Goal: Task Accomplishment & Management: Use online tool/utility

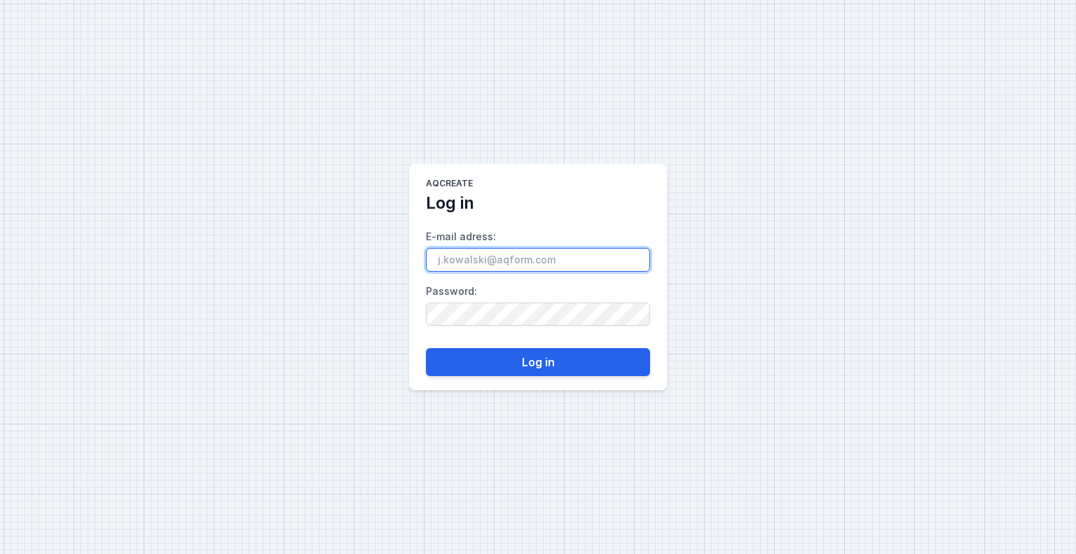
click at [527, 263] on input "E-mail adress :" at bounding box center [538, 260] width 224 height 24
paste input "[PERSON_NAME][EMAIL_ADDRESS][PERSON_NAME][DOMAIN_NAME]"
type input "[PERSON_NAME][EMAIL_ADDRESS][PERSON_NAME][DOMAIN_NAME]"
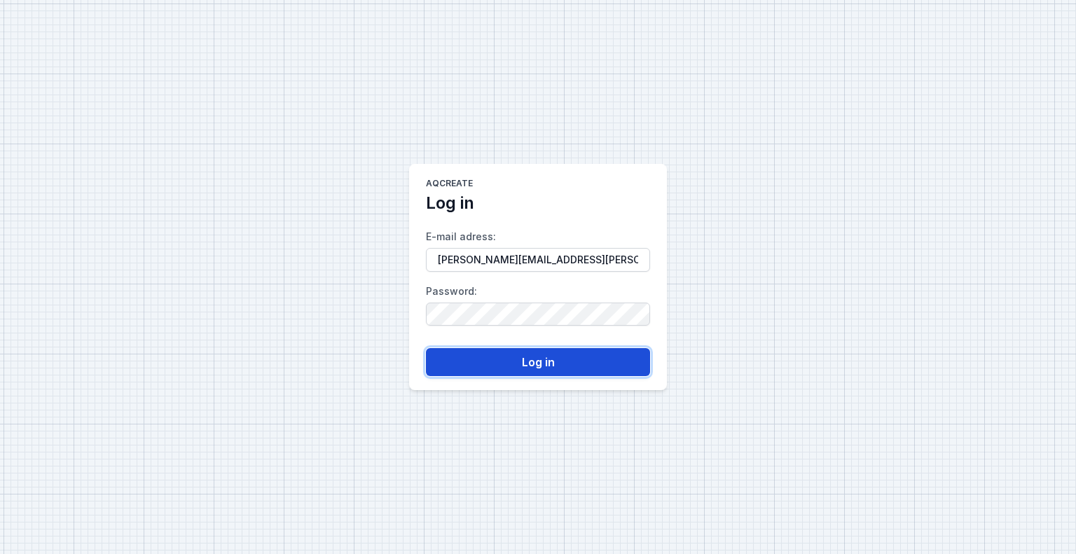
click at [534, 362] on button "Log in" at bounding box center [538, 362] width 224 height 28
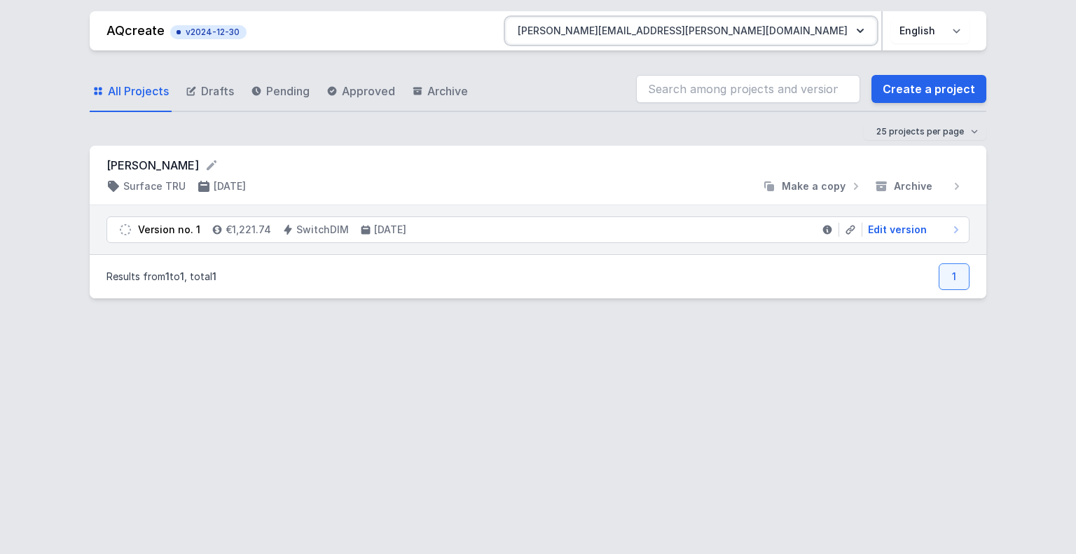
click at [815, 32] on button "[PERSON_NAME][EMAIL_ADDRESS][PERSON_NAME][DOMAIN_NAME]" at bounding box center [690, 30] width 369 height 25
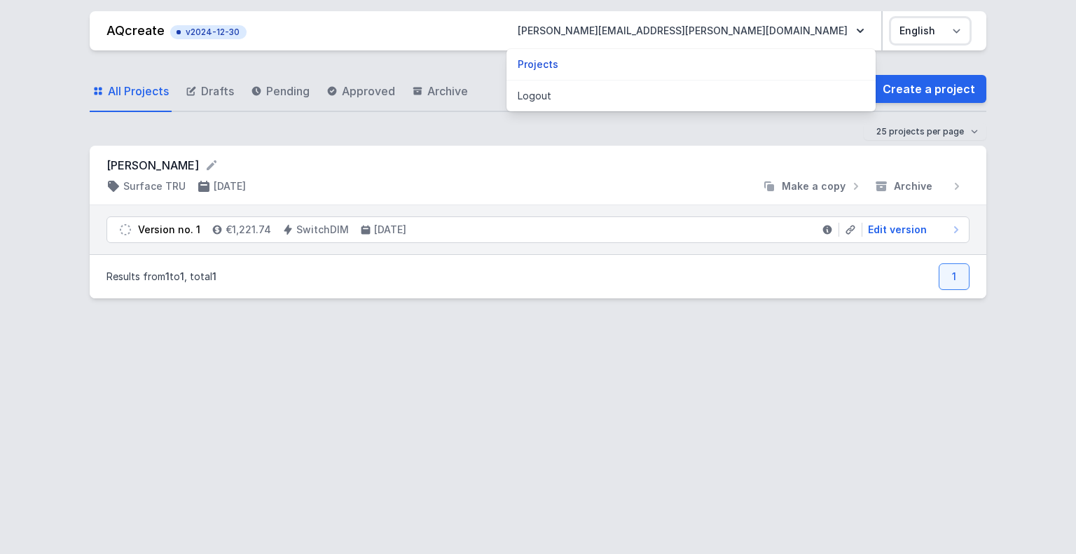
click at [961, 31] on select "Polski English" at bounding box center [930, 30] width 78 height 25
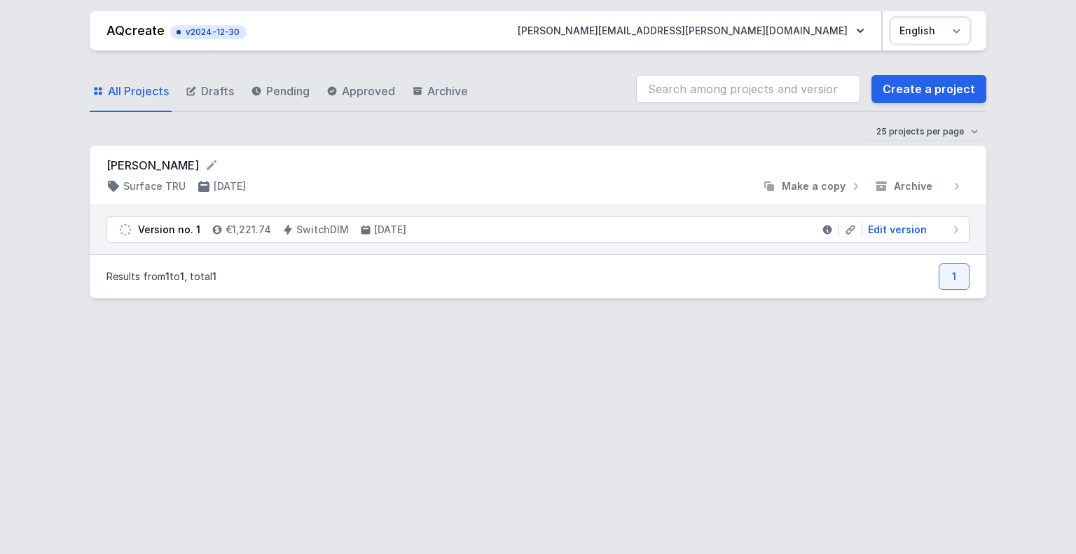
click at [958, 31] on select "Polski English" at bounding box center [930, 30] width 78 height 25
click at [793, 38] on button "[PERSON_NAME][EMAIL_ADDRESS][PERSON_NAME][DOMAIN_NAME]" at bounding box center [690, 30] width 369 height 25
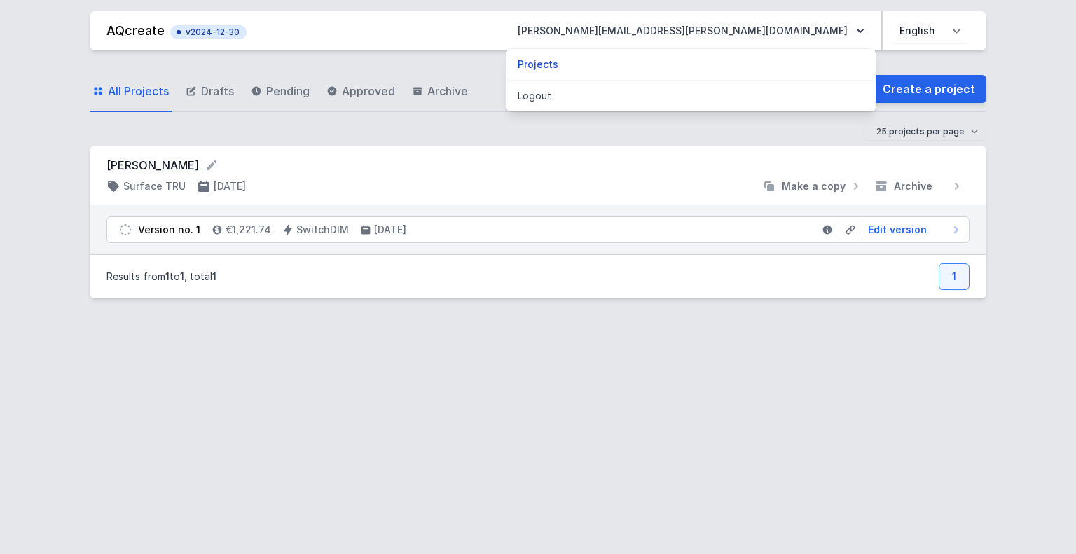
click at [1005, 50] on div "AQcreate v2024-12-30 [PERSON_NAME][EMAIL_ADDRESS][PERSON_NAME][DOMAIN_NAME] Pro…" at bounding box center [538, 277] width 1076 height 554
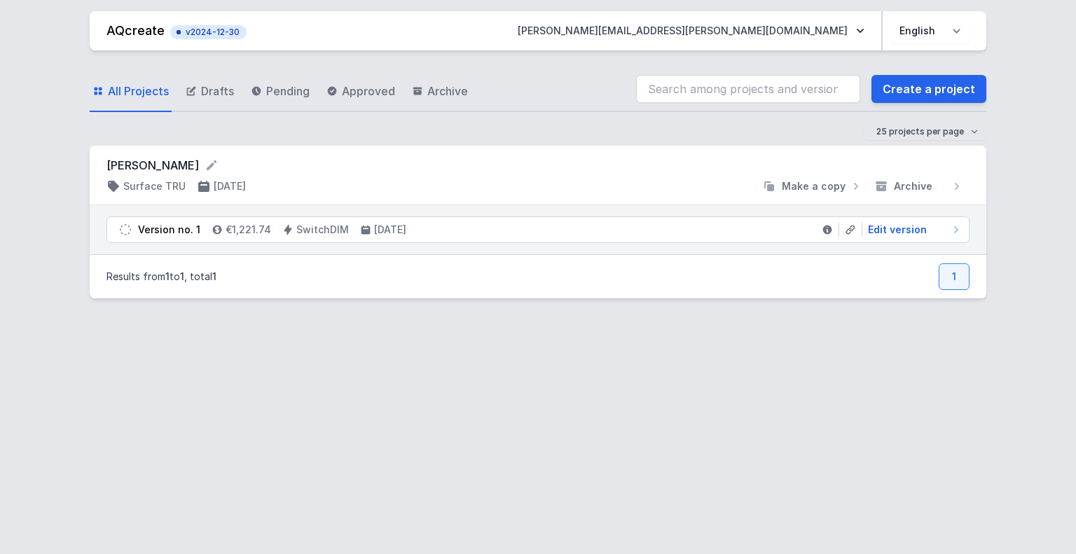
drag, startPoint x: 832, startPoint y: 34, endPoint x: 640, endPoint y: 83, distance: 198.1
click at [640, 83] on div "All Projects Drafts Pending Approved Archive Create a project" at bounding box center [538, 89] width 897 height 45
click at [960, 139] on select "25 projects per page 50 projects per page 100 projects per page" at bounding box center [925, 131] width 123 height 17
click at [997, 116] on div "AQcreate v2024-12-30 [PERSON_NAME][EMAIL_ADDRESS][PERSON_NAME][DOMAIN_NAME] Pol…" at bounding box center [538, 277] width 1076 height 554
click at [866, 29] on icon "button" at bounding box center [860, 31] width 14 height 14
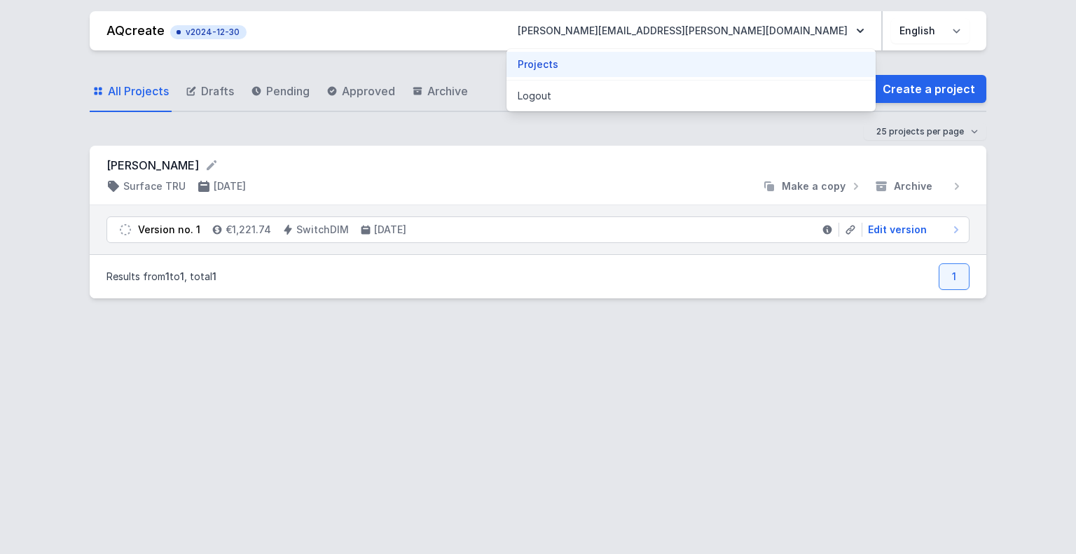
click at [738, 69] on link "Projects" at bounding box center [690, 64] width 369 height 25
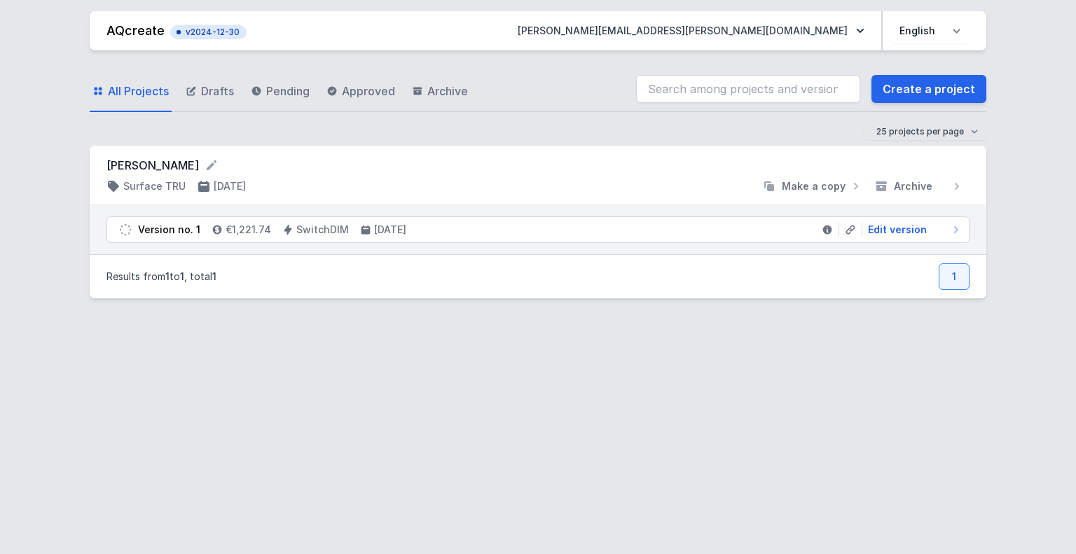
drag, startPoint x: 1044, startPoint y: 1, endPoint x: 1037, endPoint y: 97, distance: 97.0
click at [1037, 99] on div "AQcreate v2024-12-30 [PERSON_NAME][EMAIL_ADDRESS][PERSON_NAME][DOMAIN_NAME] Pol…" at bounding box center [538, 277] width 1076 height 554
